Goal: Navigation & Orientation: Find specific page/section

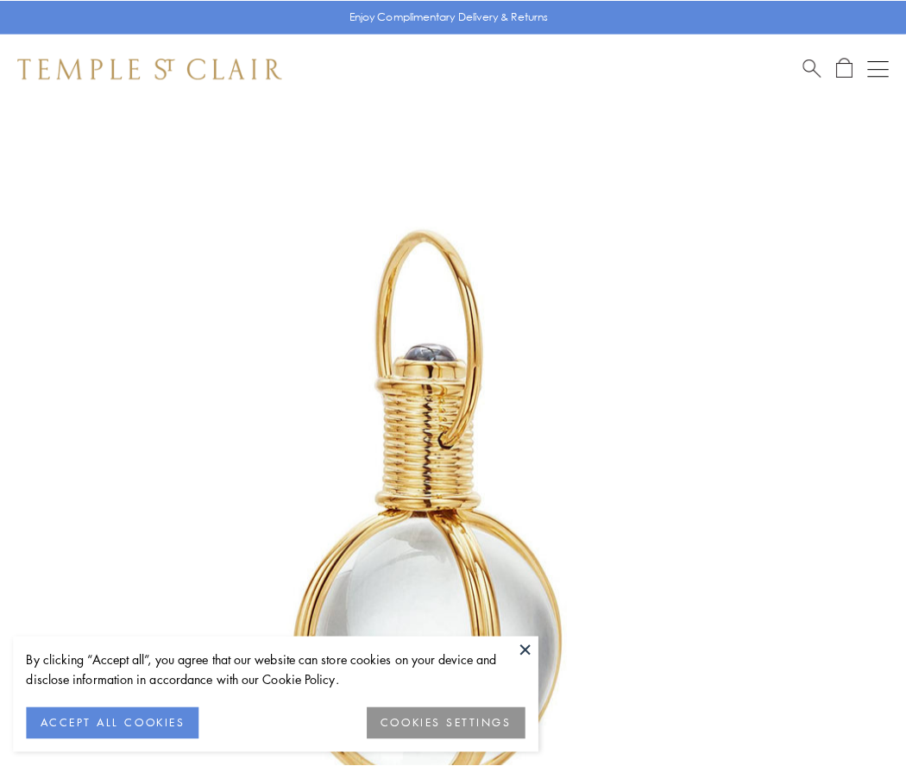
scroll to position [450, 0]
